Goal: Find specific page/section: Find specific page/section

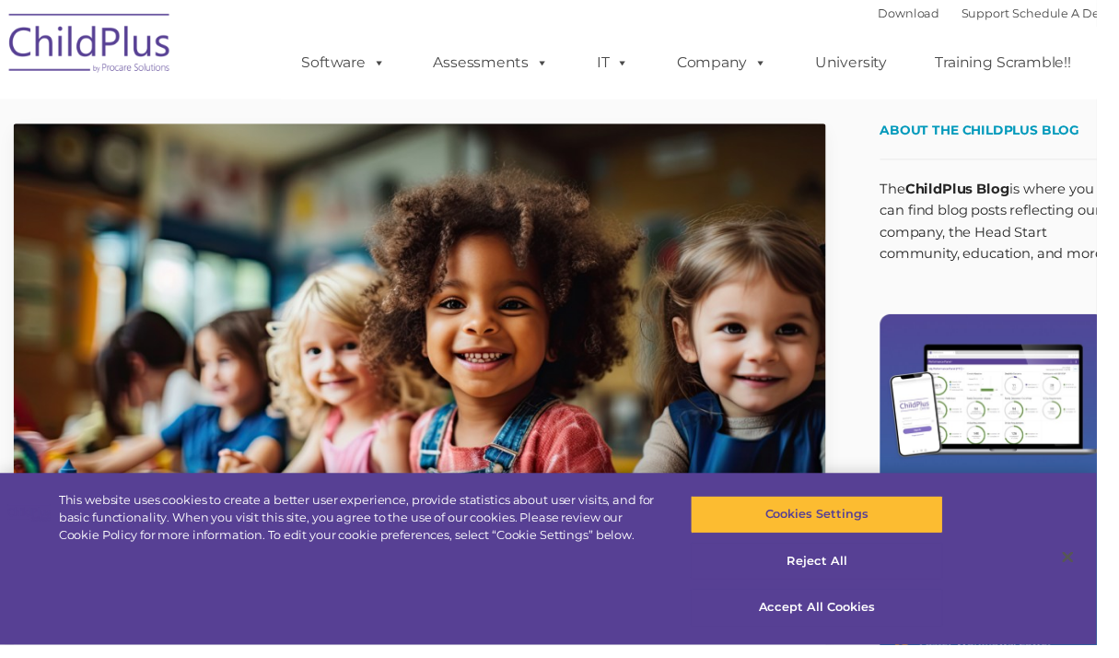
scroll to position [21, 0]
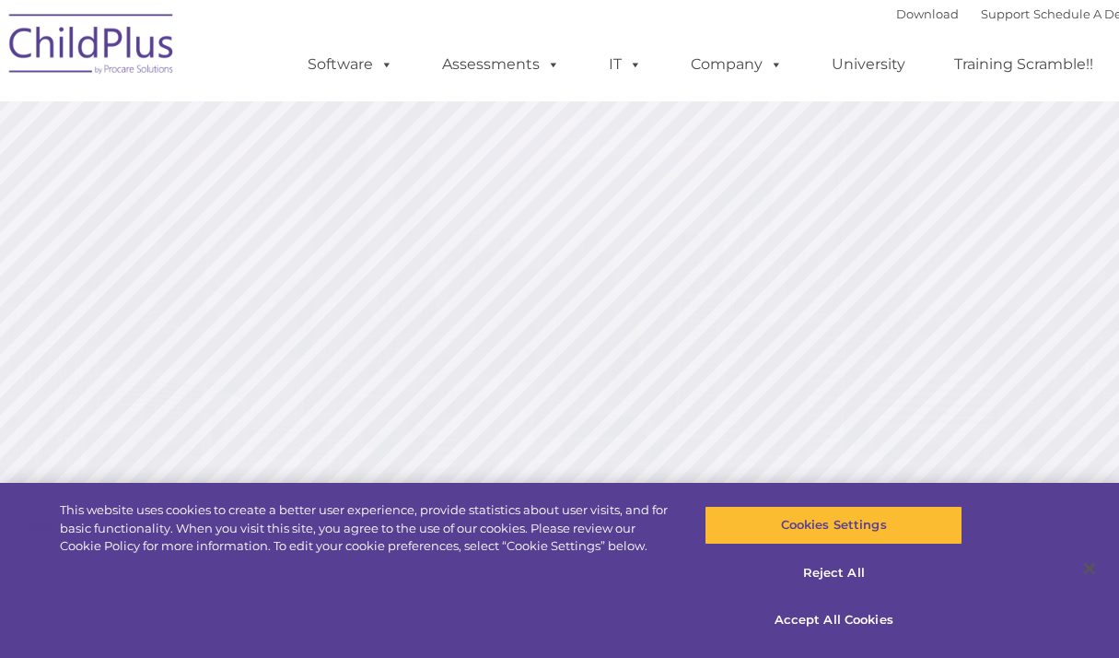
scroll to position [2, 0]
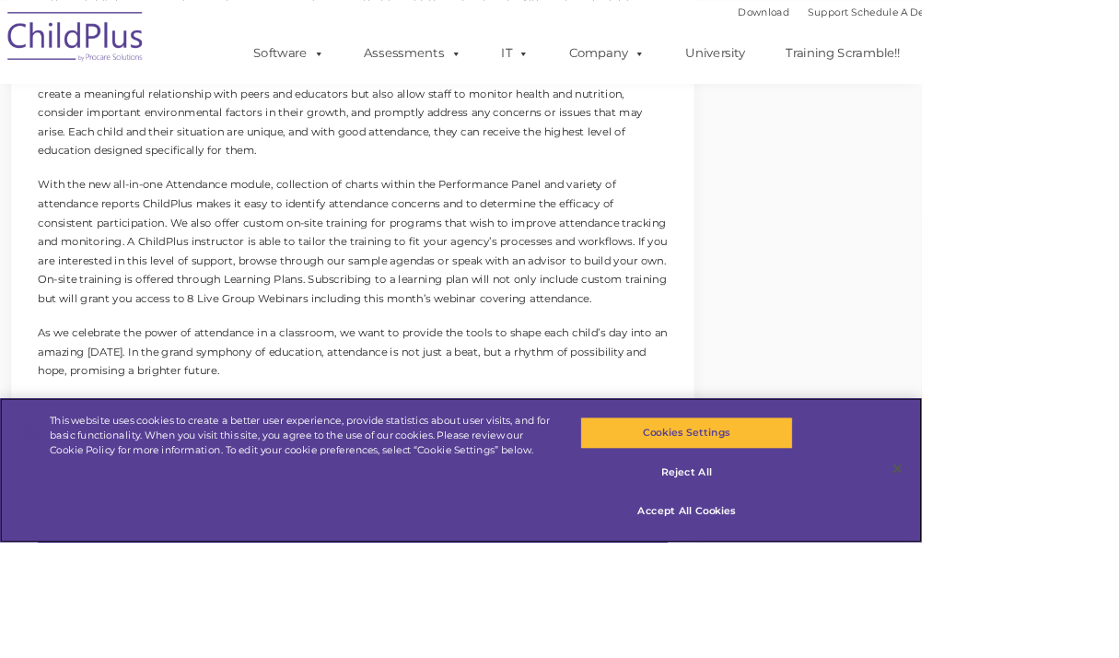
scroll to position [1153, 0]
click at [184, 68] on img at bounding box center [92, 47] width 184 height 92
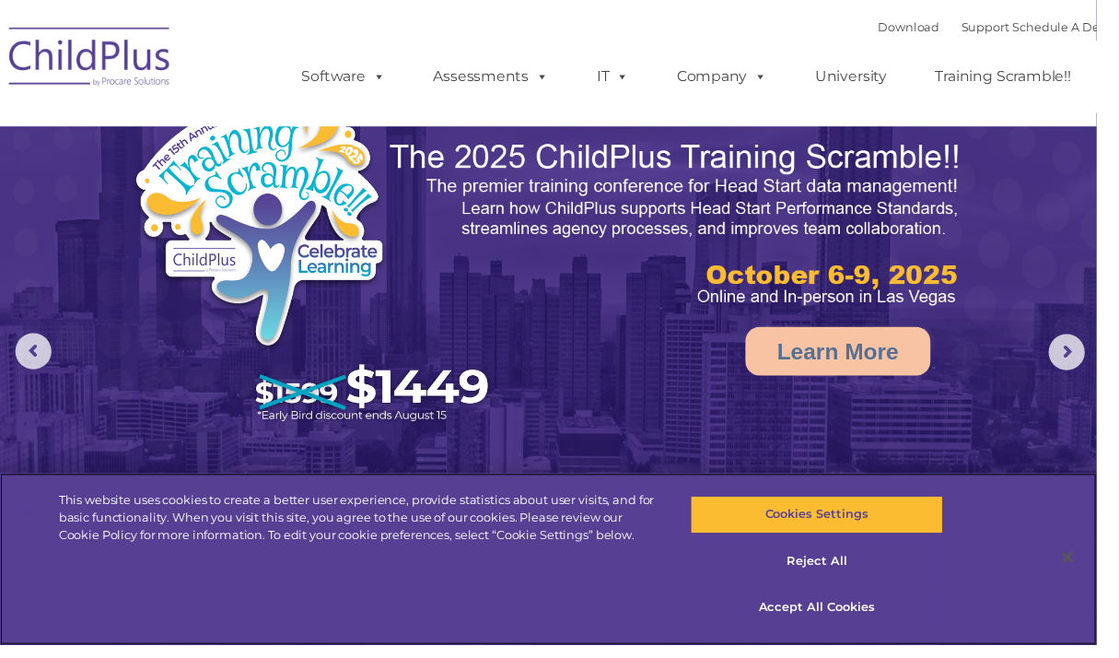
select select "MEDIUM"
